Goal: Information Seeking & Learning: Check status

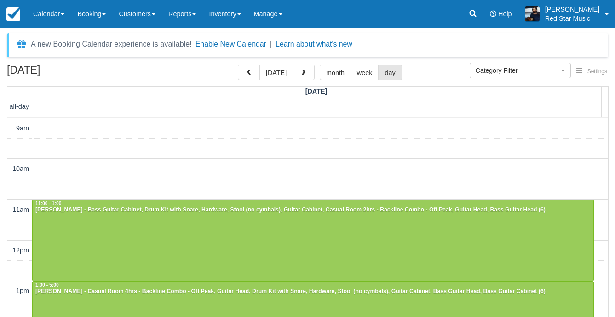
select select
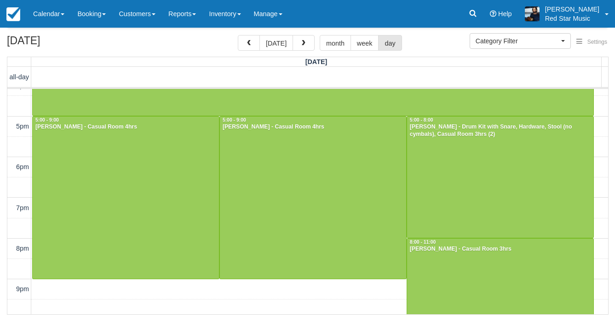
scroll to position [252, 0]
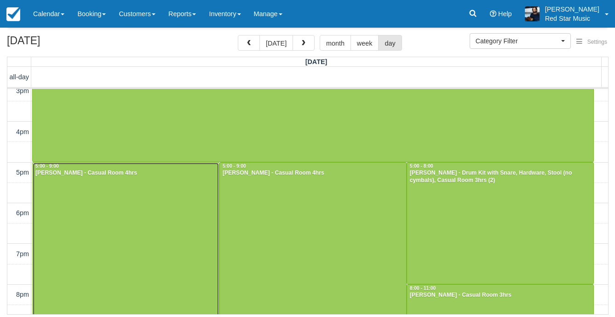
click at [150, 198] on div at bounding box center [126, 243] width 186 height 162
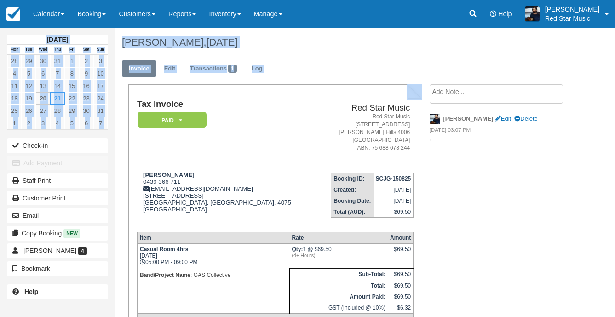
drag, startPoint x: 0, startPoint y: 0, endPoint x: 136, endPoint y: 174, distance: 221.3
copy div "August 2025 Mon Tue Wed Thu Fri Sat Sun 28 29 30 31 1 2 3 4 5 6 7 8 9 10 11 12 …"
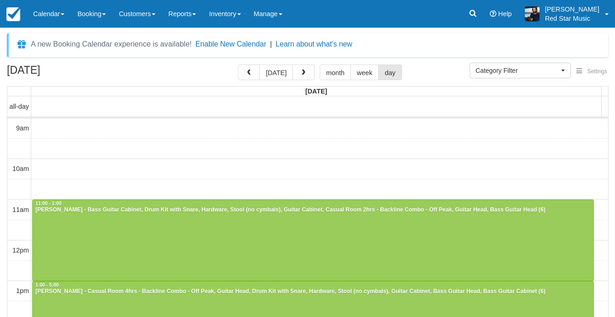
select select
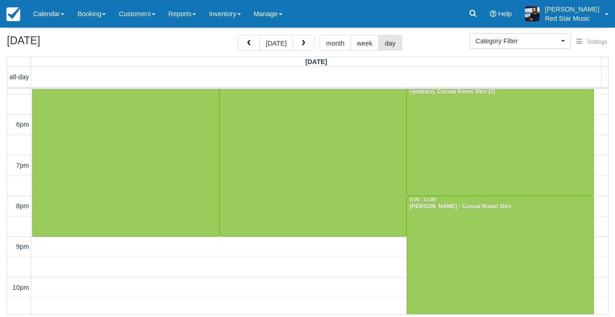
scroll to position [344, 0]
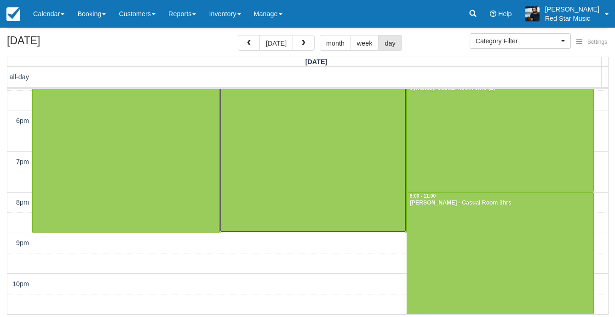
click at [256, 227] on div at bounding box center [313, 151] width 186 height 162
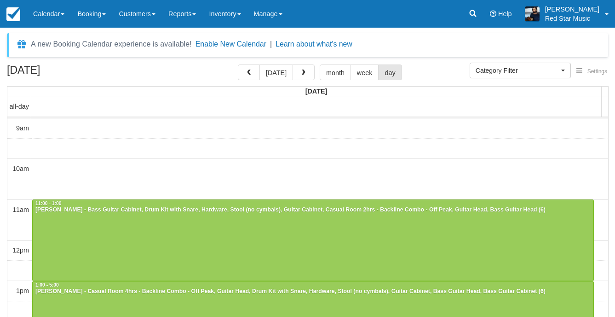
select select
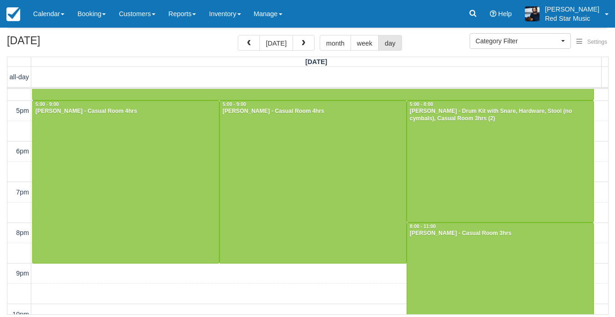
scroll to position [330, 0]
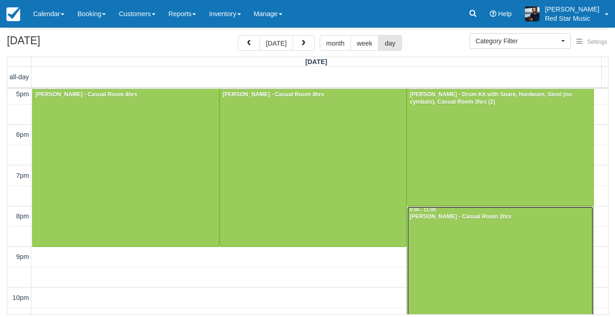
click at [467, 239] on div at bounding box center [500, 266] width 186 height 121
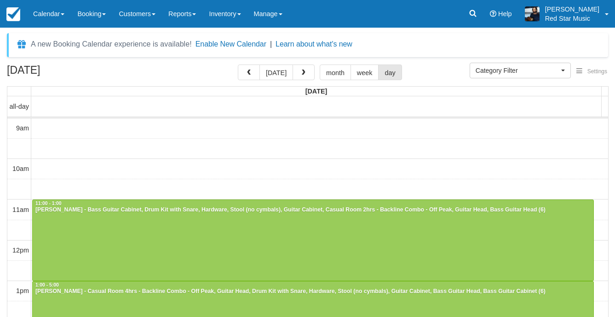
select select
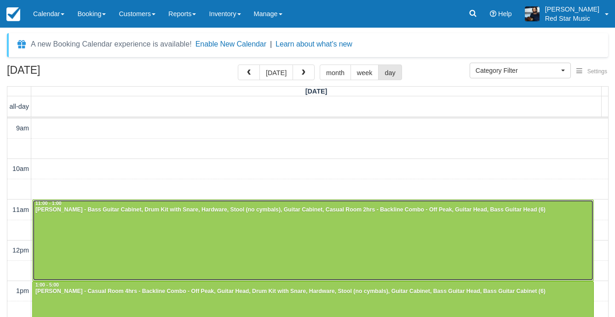
drag, startPoint x: 232, startPoint y: 219, endPoint x: 233, endPoint y: 214, distance: 4.7
click at [233, 218] on div at bounding box center [313, 240] width 561 height 81
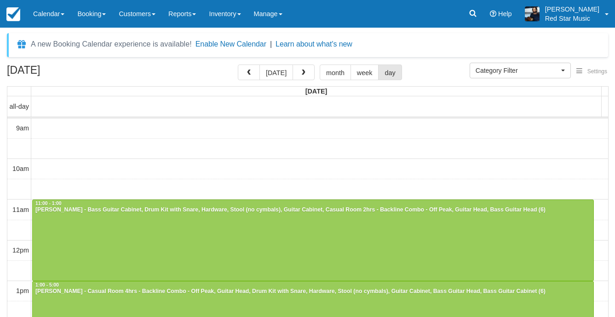
select select
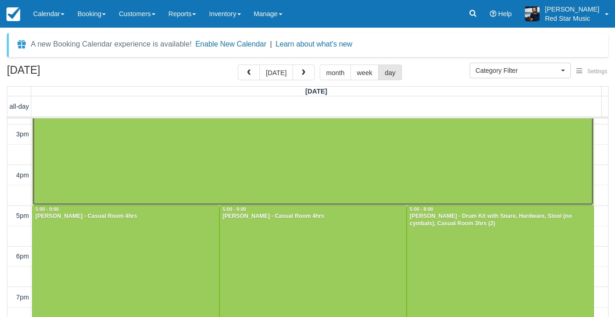
click at [274, 174] on div at bounding box center [313, 124] width 561 height 162
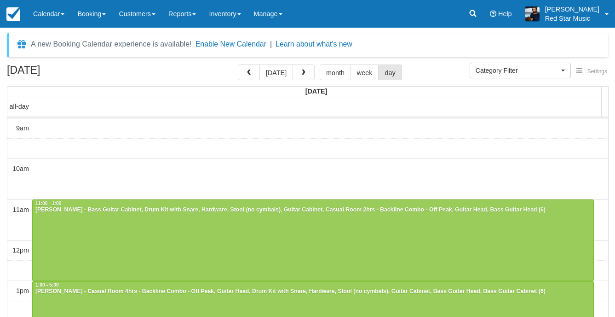
select select
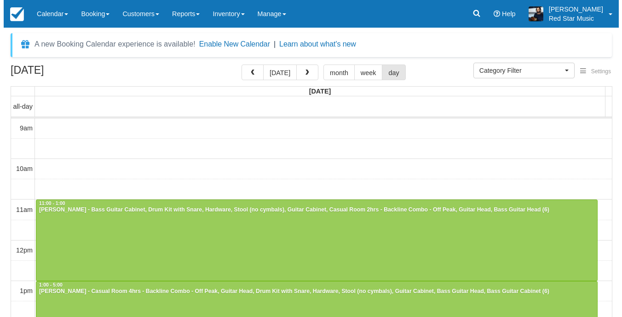
scroll to position [100, 0]
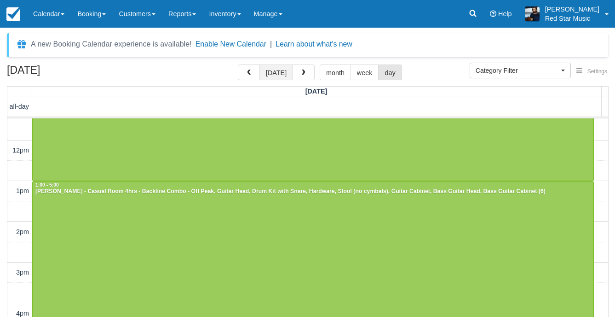
click at [284, 71] on button "[DATE]" at bounding box center [277, 72] width 34 height 16
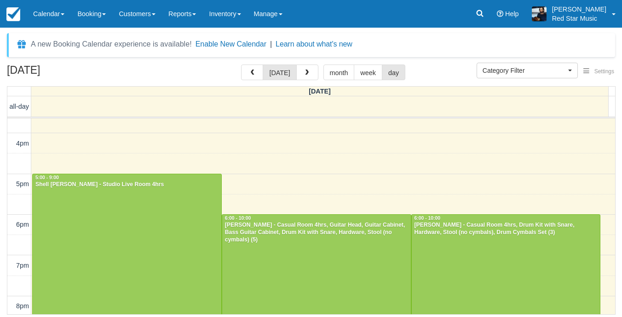
scroll to position [286, 0]
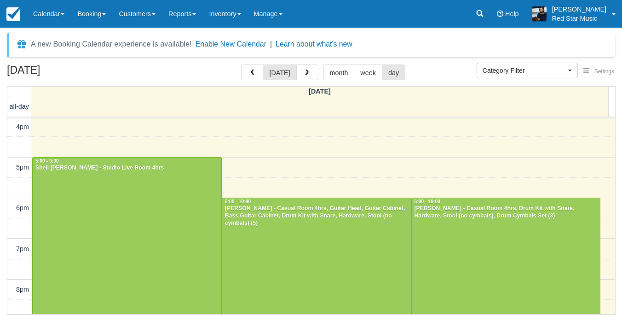
click at [307, 64] on div "A new Booking Calendar experience is available! Enable New Calendar | Learn abo…" at bounding box center [311, 175] width 608 height 284
click at [304, 71] on span "button" at bounding box center [307, 72] width 6 height 6
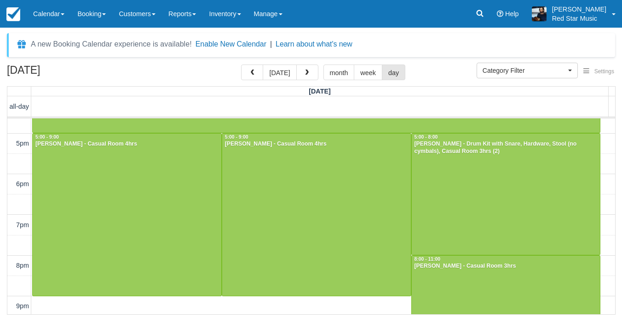
scroll to position [373, 0]
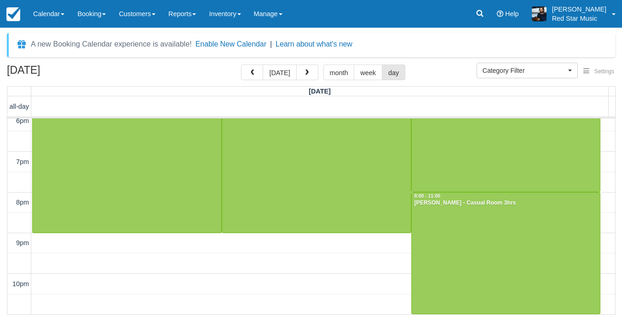
click at [439, 69] on div "[DATE] [DATE] month week day" at bounding box center [311, 74] width 608 height 20
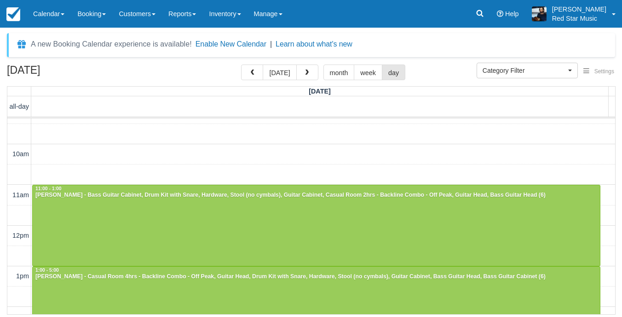
scroll to position [5, 0]
